Goal: Communication & Community: Answer question/provide support

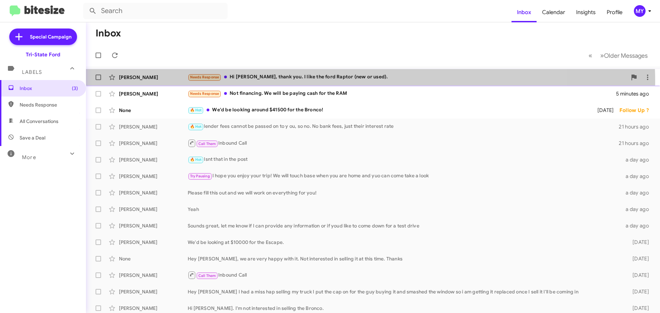
click at [349, 82] on div "[PERSON_NAME] Needs Response Hi [PERSON_NAME], thank you. I like the ford Rapto…" at bounding box center [372, 78] width 563 height 14
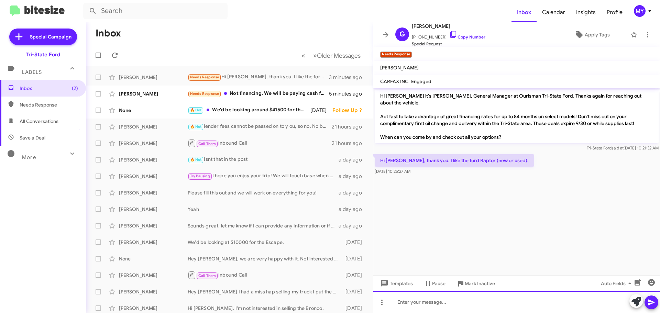
click at [467, 302] on div at bounding box center [517, 302] width 287 height 22
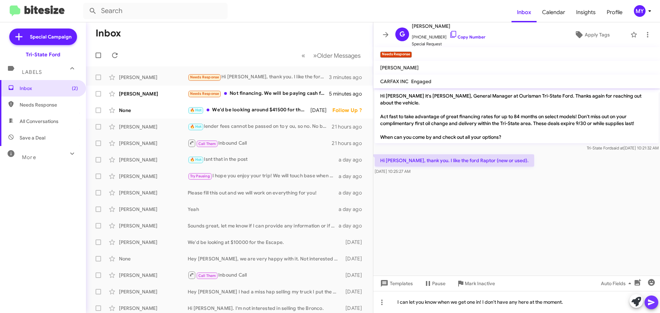
click at [651, 303] on icon at bounding box center [652, 303] width 8 height 8
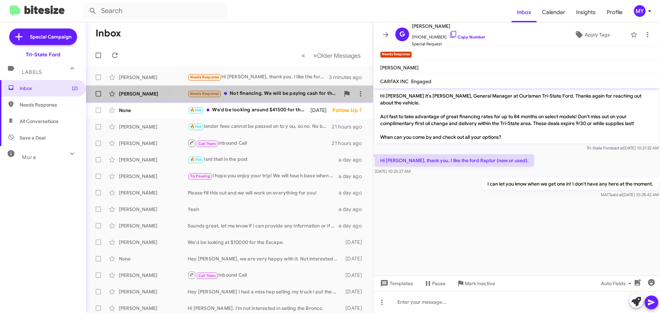
click at [252, 93] on div "Needs Response Not financing. We will be paying cash for the RAM" at bounding box center [264, 94] width 152 height 8
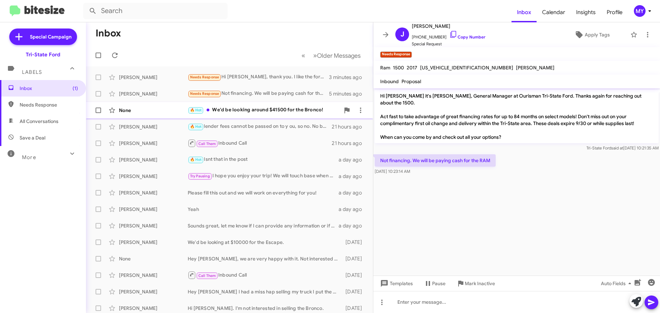
click at [281, 110] on div "🔥 Hot We'd be looking around $41500 for the Bronco!" at bounding box center [264, 110] width 152 height 8
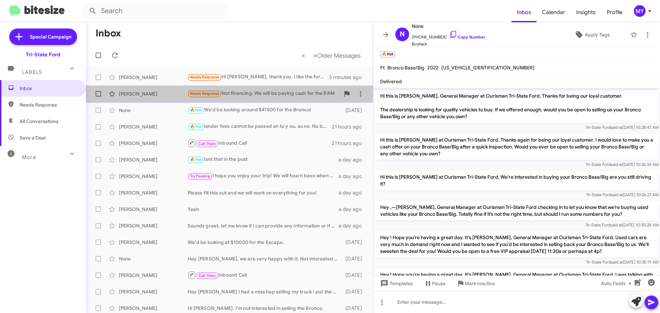
click at [270, 92] on div "Needs Response Not financing. We will be paying cash for the RAM" at bounding box center [264, 94] width 152 height 8
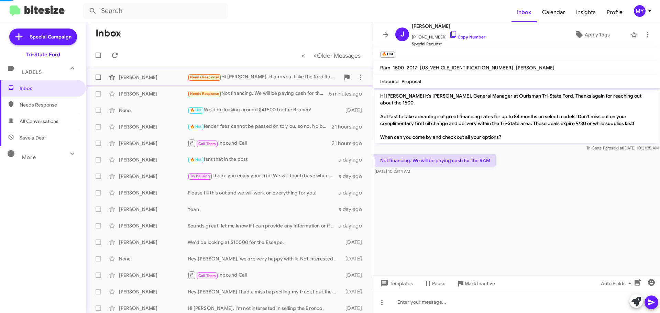
click at [279, 74] on div "Needs Response Hi [PERSON_NAME], thank you. I like the ford Raptor (new or used…" at bounding box center [264, 77] width 152 height 8
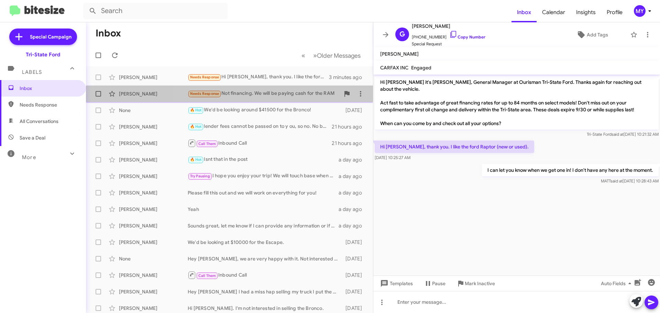
click at [283, 93] on div "Needs Response Not financing. We will be paying cash for the RAM" at bounding box center [264, 94] width 152 height 8
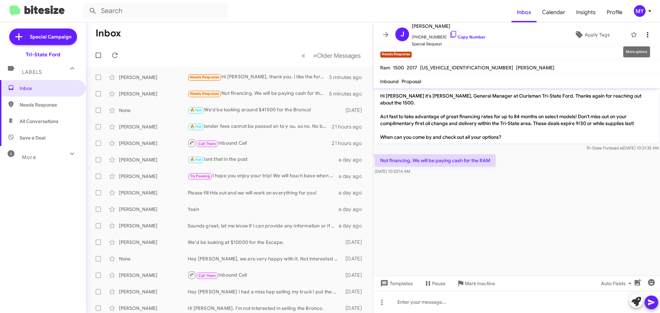
click at [644, 33] on icon at bounding box center [648, 35] width 8 height 8
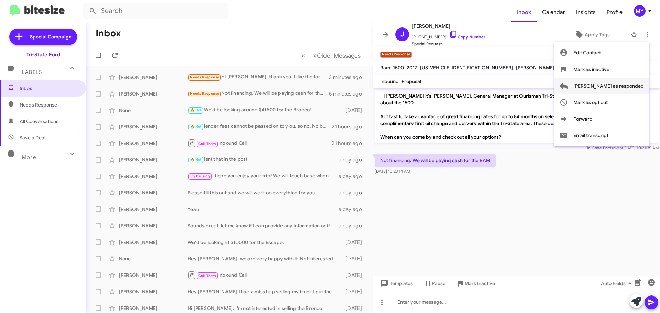
click at [624, 87] on span "[PERSON_NAME] as responded" at bounding box center [609, 86] width 71 height 17
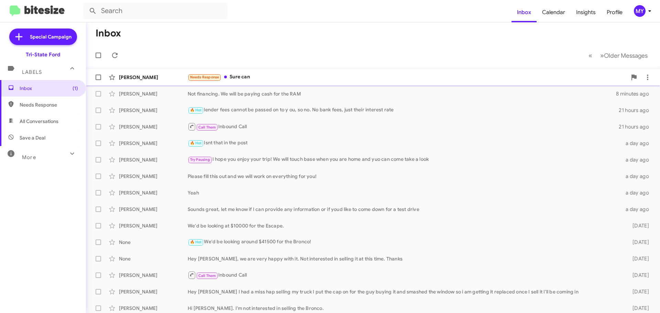
click at [257, 77] on div "Needs Response Sure can" at bounding box center [408, 77] width 440 height 8
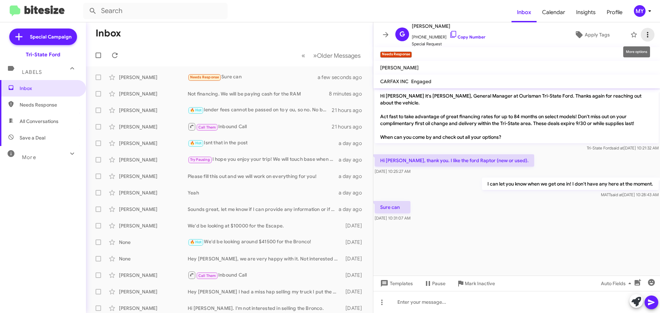
click at [646, 34] on icon at bounding box center [648, 35] width 8 height 8
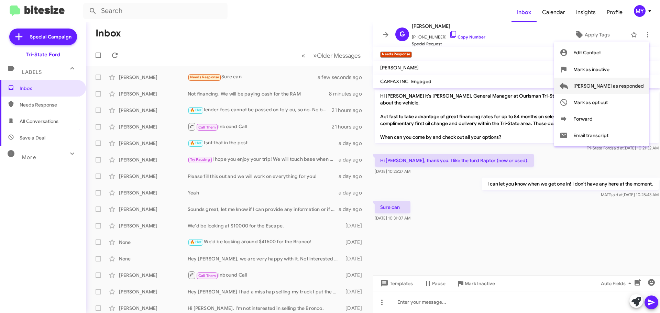
click at [633, 87] on span "[PERSON_NAME] as responded" at bounding box center [609, 86] width 71 height 17
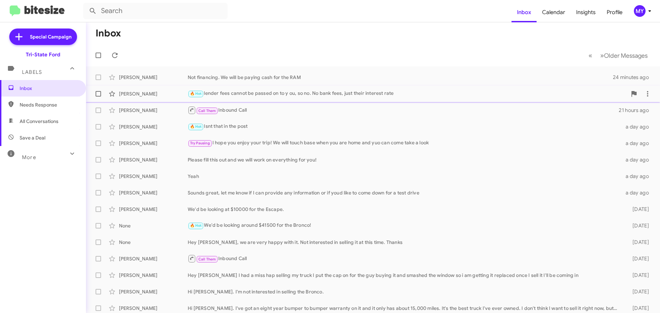
click at [281, 94] on div "🔥 Hot lender fees cannot be passed on to y ou, so no. No bank fees, just their …" at bounding box center [408, 94] width 440 height 8
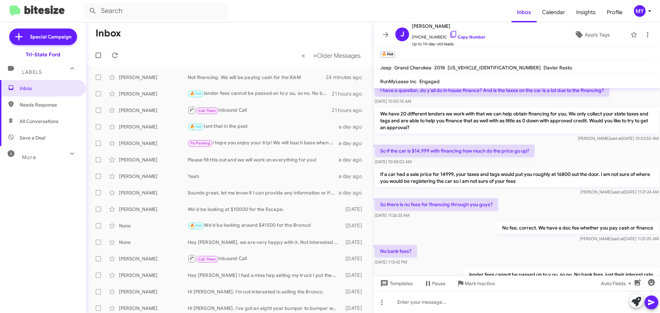
scroll to position [98, 0]
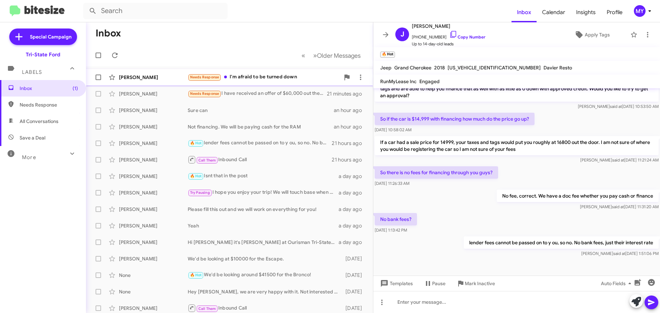
click at [257, 76] on div "Needs Response I'm afraid to be turned down" at bounding box center [264, 77] width 152 height 8
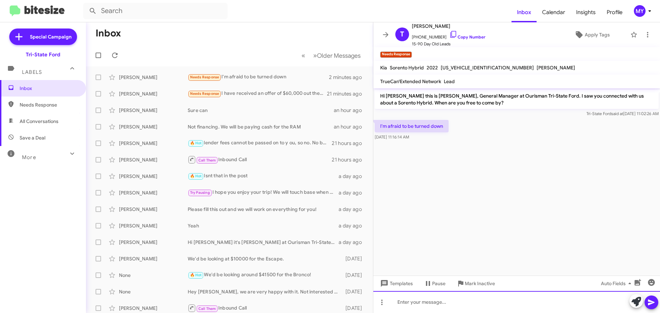
click at [455, 298] on div at bounding box center [517, 302] width 287 height 22
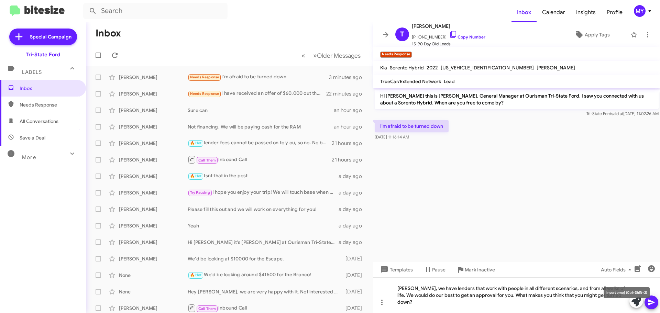
click at [650, 299] on mat-tooltip-component "Insert emoji (Ctrl+Shift+2)" at bounding box center [627, 293] width 56 height 21
click at [652, 299] on icon at bounding box center [652, 303] width 8 height 8
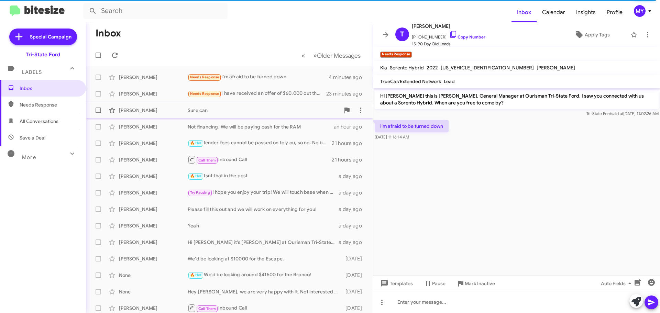
click at [214, 111] on div "Sure can" at bounding box center [264, 110] width 152 height 7
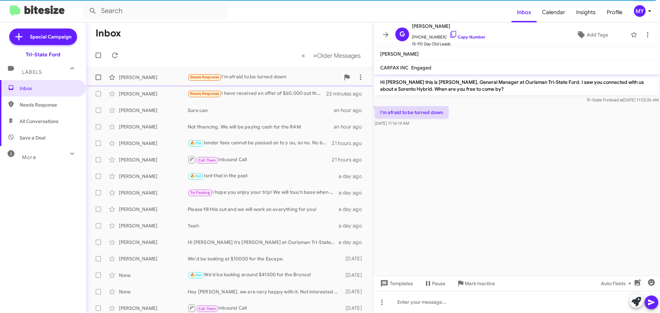
click at [249, 72] on div "[PERSON_NAME] Needs Response I'm afraid to be turned down 4 minutes ago" at bounding box center [229, 78] width 276 height 14
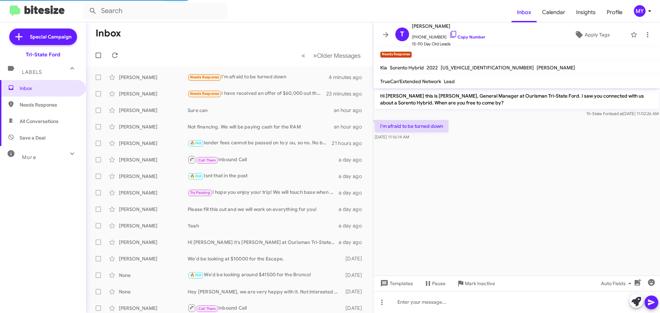
click at [47, 121] on span "All Conversations" at bounding box center [39, 121] width 39 height 7
type input "in:all-conversations"
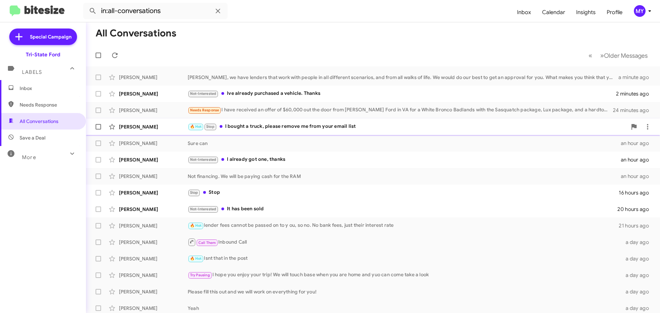
click at [268, 126] on div "🔥 Hot Stop I bought a truck, please remove me from your email list" at bounding box center [408, 127] width 440 height 8
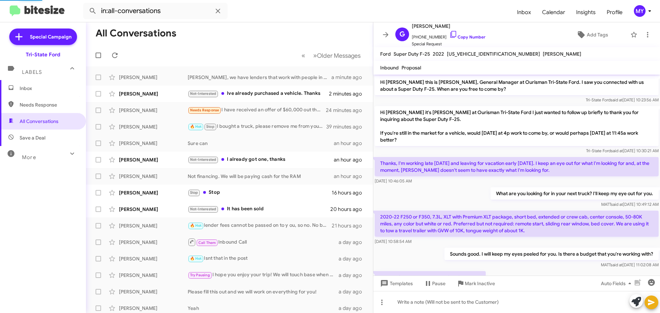
scroll to position [398, 0]
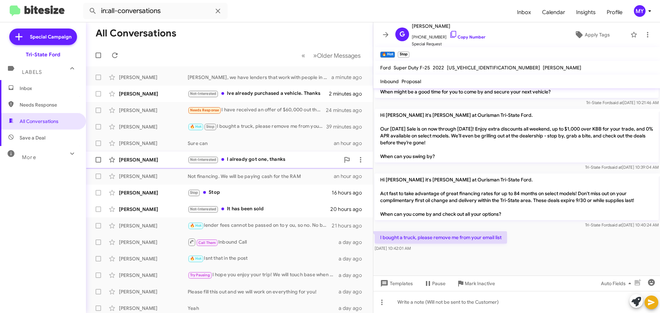
click at [263, 161] on div "Not-Interested I already got one, thanks" at bounding box center [264, 160] width 152 height 8
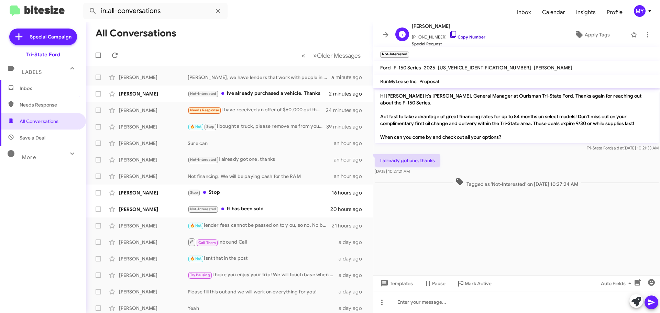
click at [450, 33] on icon at bounding box center [454, 34] width 8 height 8
click at [255, 195] on div "Stop Stop" at bounding box center [264, 193] width 152 height 8
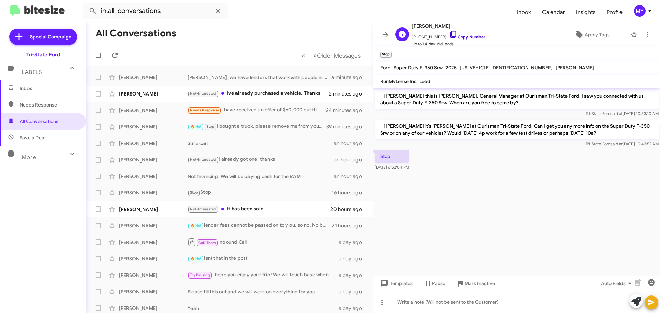
click at [450, 36] on icon at bounding box center [454, 34] width 8 height 8
click at [249, 209] on div "Not-Interested It has been sold" at bounding box center [264, 209] width 152 height 8
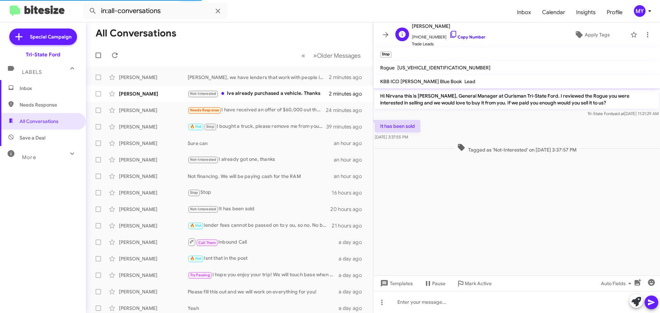
click at [450, 34] on icon at bounding box center [454, 34] width 8 height 8
